Goal: Navigation & Orientation: Find specific page/section

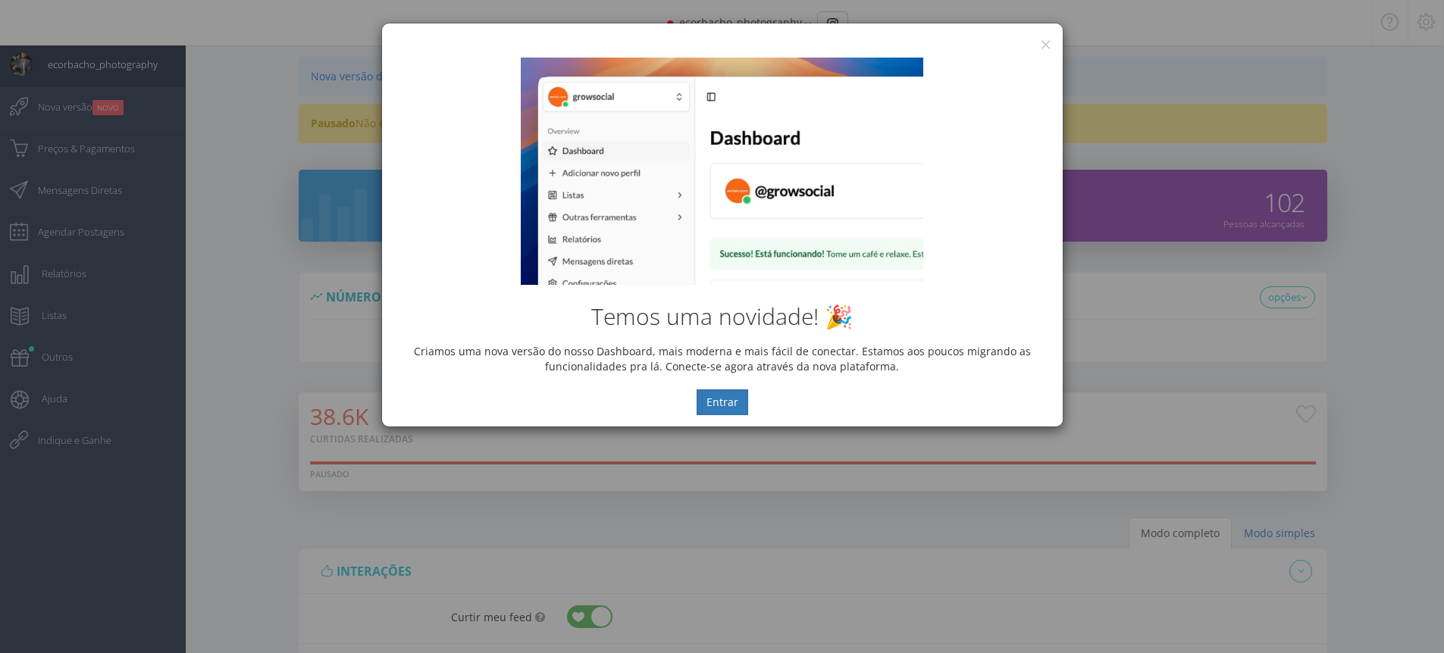
select select "[DEMOGRAPHIC_DATA]"
click at [1047, 37] on button "×" at bounding box center [1045, 44] width 11 height 20
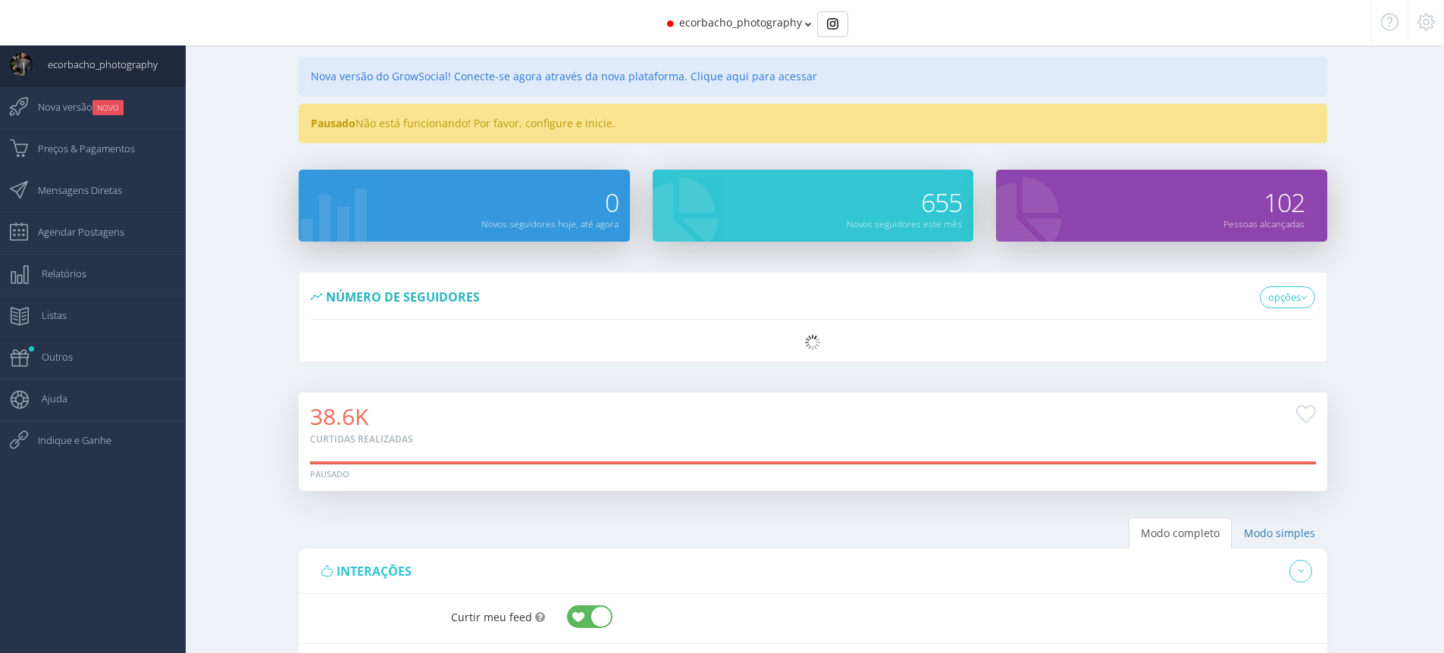
click at [783, 27] on span "ecorbacho_photography" at bounding box center [740, 22] width 123 height 14
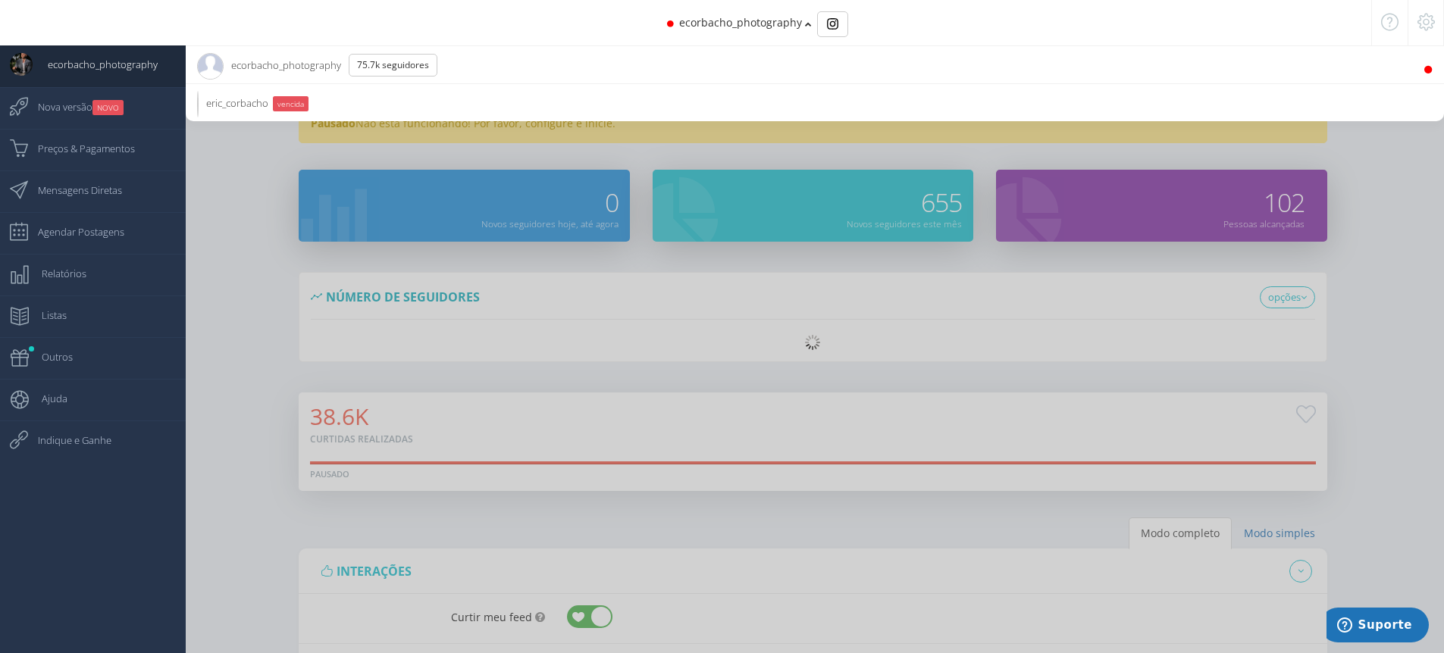
click at [497, 64] on li "ecorbacho_photography 75.7K Seguidores" at bounding box center [815, 64] width 1258 height 38
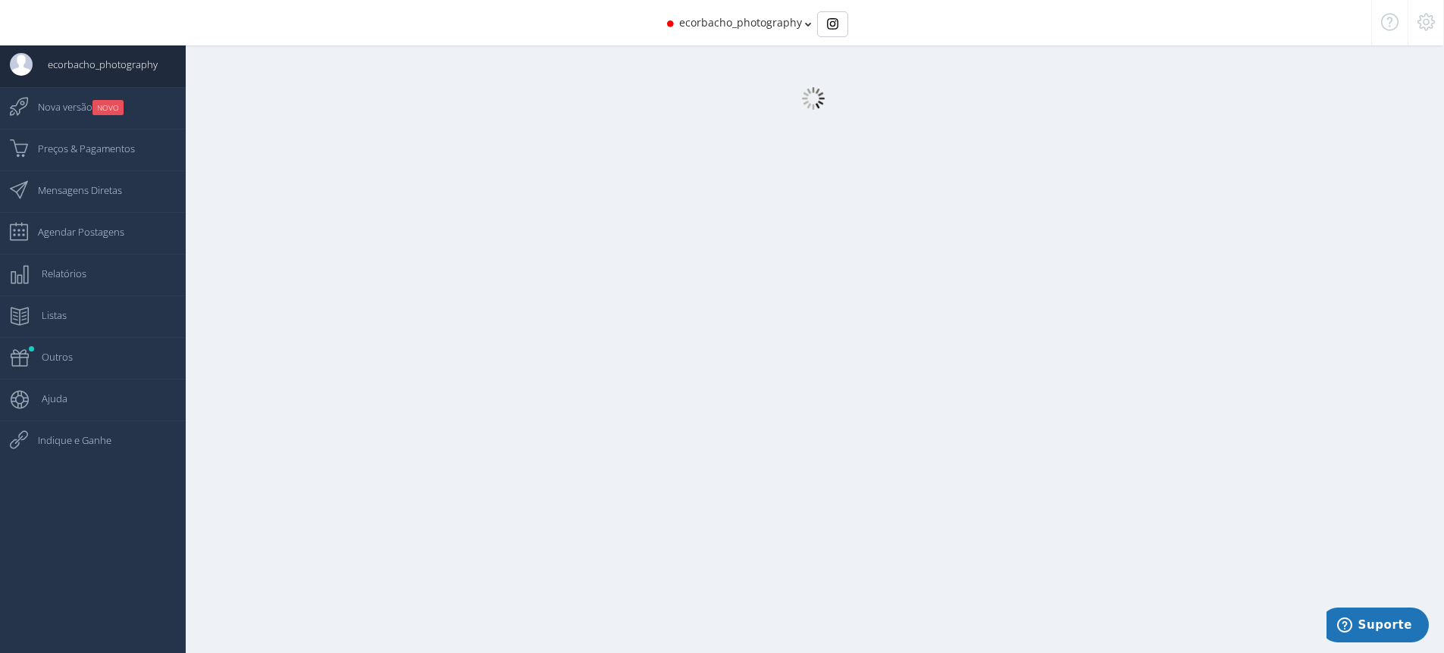
select select "[DEMOGRAPHIC_DATA]"
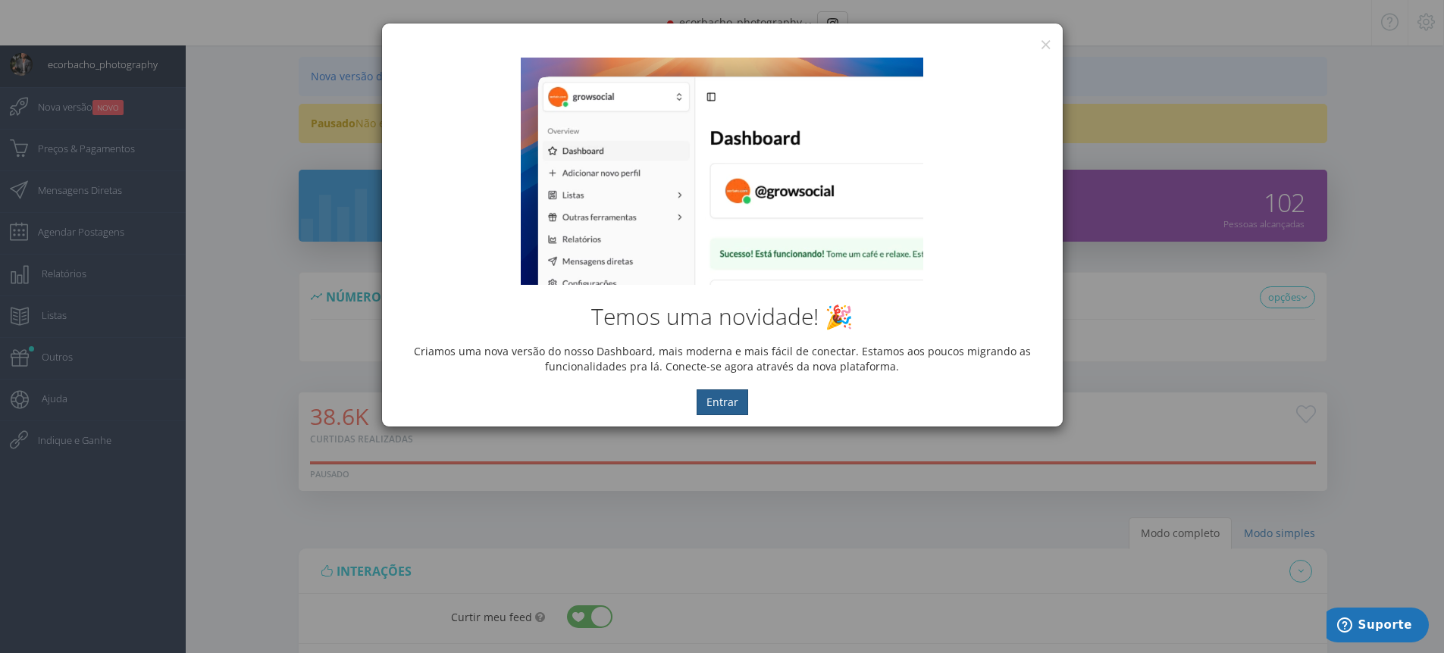
click at [740, 394] on button "Entrar" at bounding box center [723, 403] width 52 height 26
click at [1039, 52] on div "[PERSON_NAME] novidade! 🎉 Criamos uma nova versão do nosso Dashboard, mais mode…" at bounding box center [722, 236] width 681 height 381
click at [1044, 47] on div "[PERSON_NAME] novidade! 🎉 Criamos uma nova versão do nosso Dashboard, mais mode…" at bounding box center [722, 236] width 681 height 381
click at [1051, 42] on div "× IG Grow Social" at bounding box center [722, 35] width 681 height 23
click at [1046, 45] on button "×" at bounding box center [1045, 44] width 11 height 20
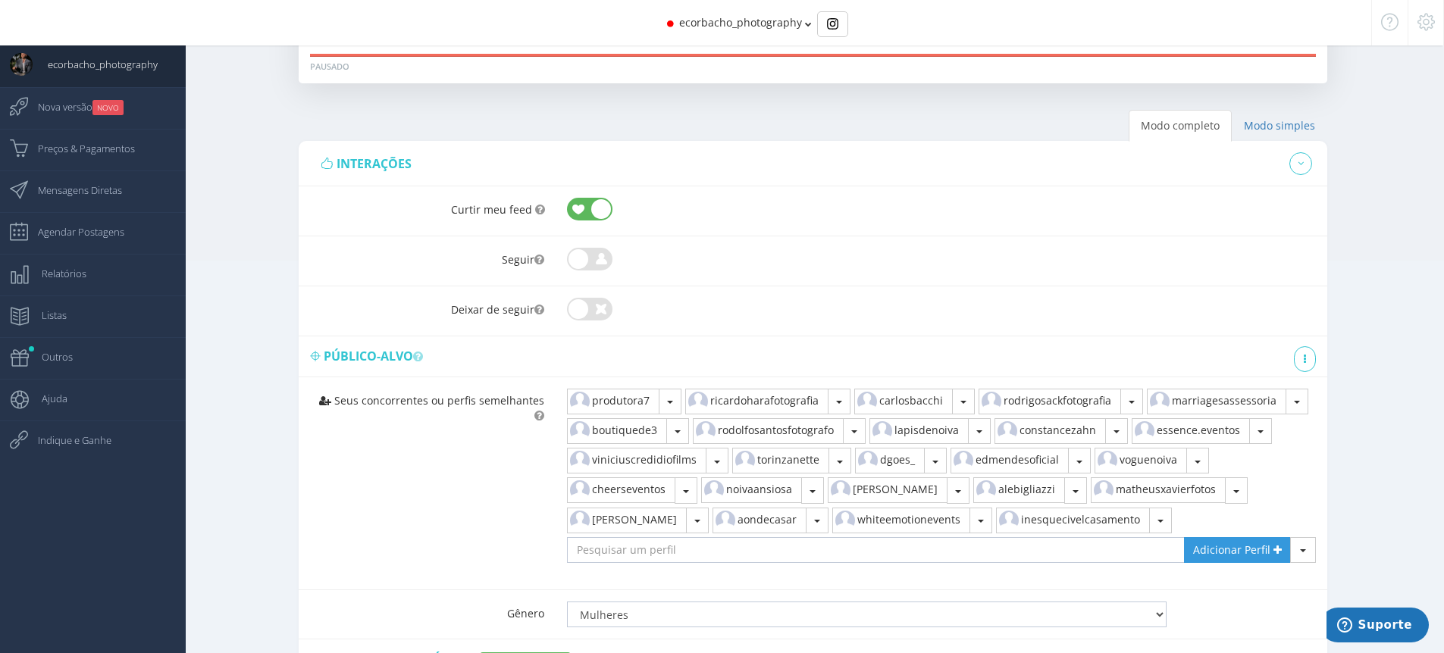
scroll to position [509, 0]
